Goal: Find specific page/section: Find specific page/section

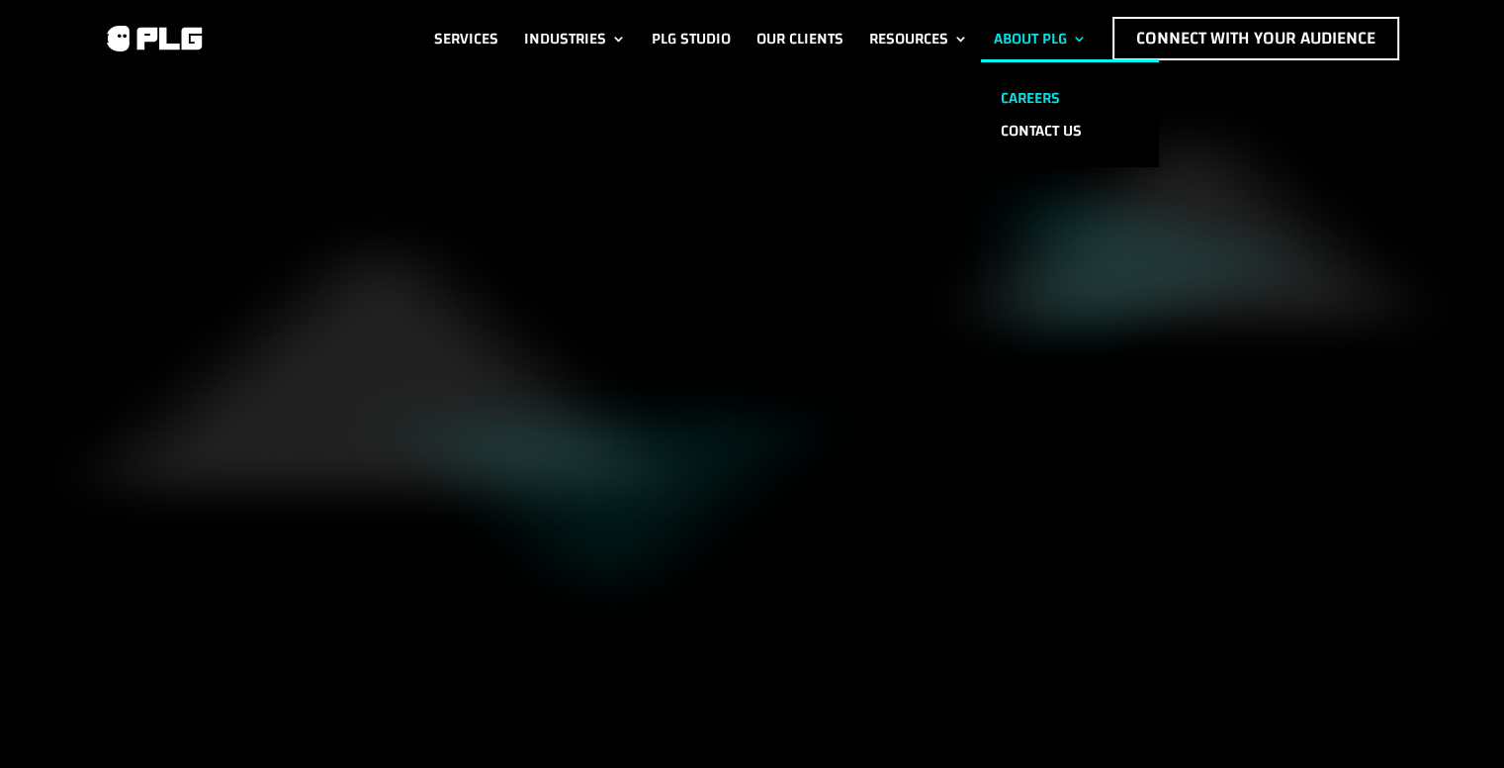
click at [1013, 115] on link "Careers" at bounding box center [1070, 98] width 178 height 33
